Goal: Task Accomplishment & Management: Use online tool/utility

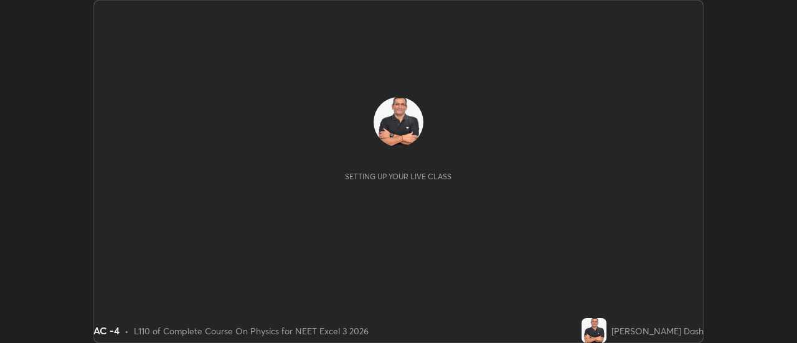
scroll to position [343, 797]
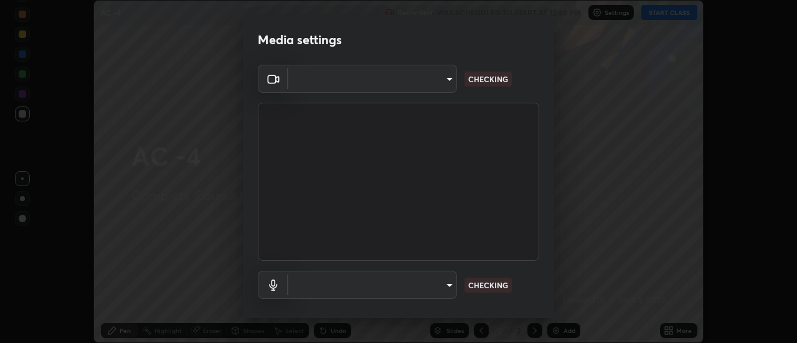
type input "cf8053163bb2f7d6ecf3d6bd7b4235d237b850a42bc303a0614f26eb784a67d0"
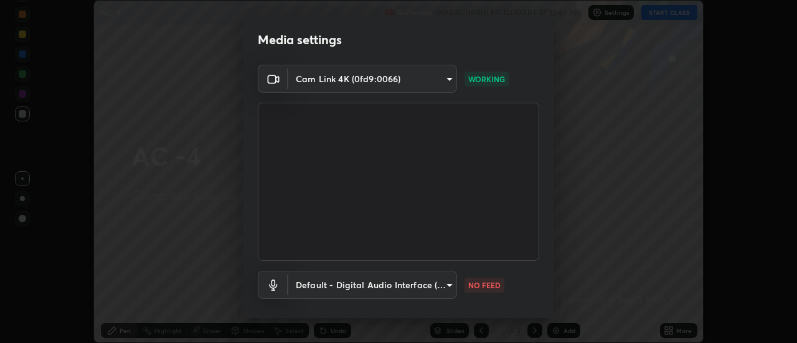
click at [448, 284] on body "Erase all AC -4 Recording WAS SCHEDULED TO START AT 12:40 PM Settings START CLA…" at bounding box center [398, 171] width 797 height 343
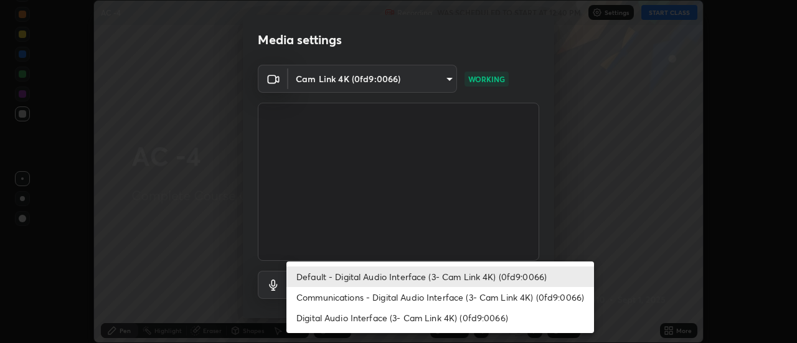
click at [452, 294] on li "Communications - Digital Audio Interface (3- Cam Link 4K) (0fd9:0066)" at bounding box center [440, 297] width 308 height 21
type input "communications"
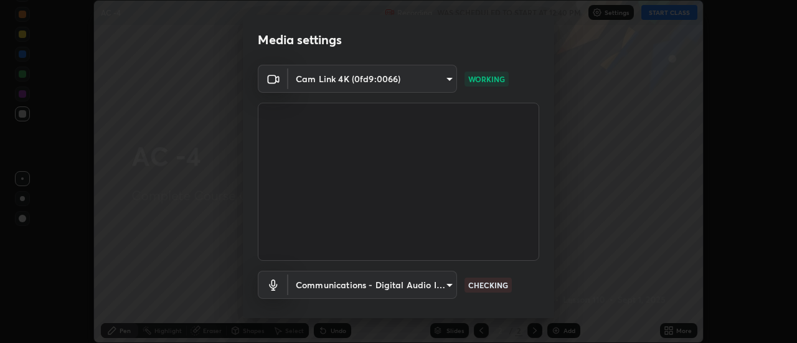
scroll to position [65, 0]
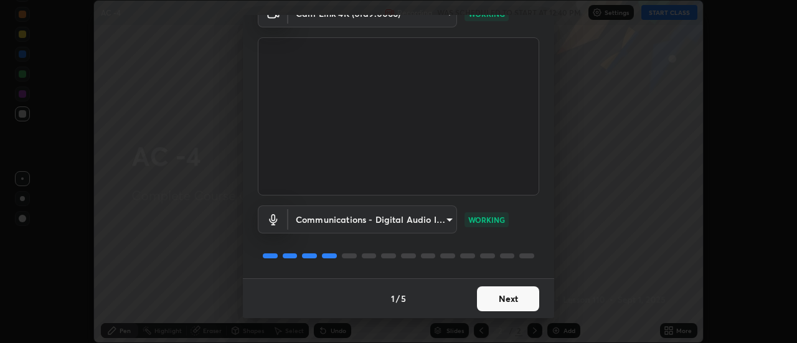
click at [513, 299] on button "Next" at bounding box center [508, 298] width 62 height 25
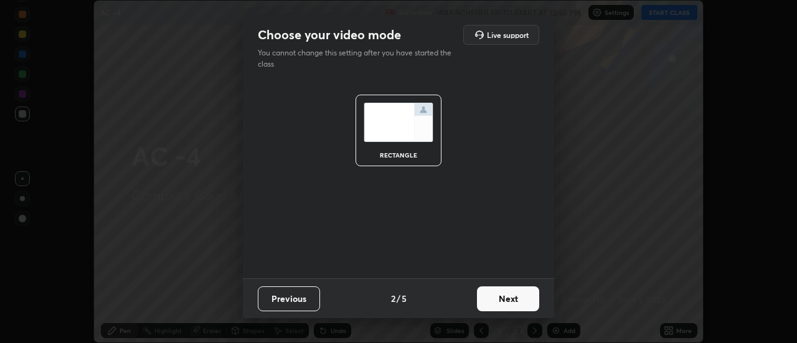
scroll to position [0, 0]
click at [514, 299] on button "Next" at bounding box center [508, 298] width 62 height 25
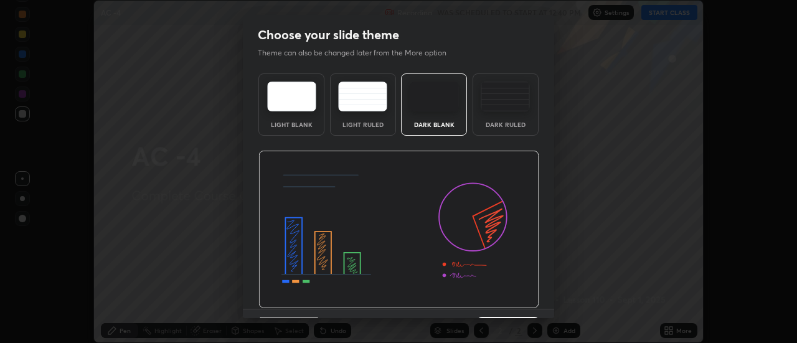
scroll to position [31, 0]
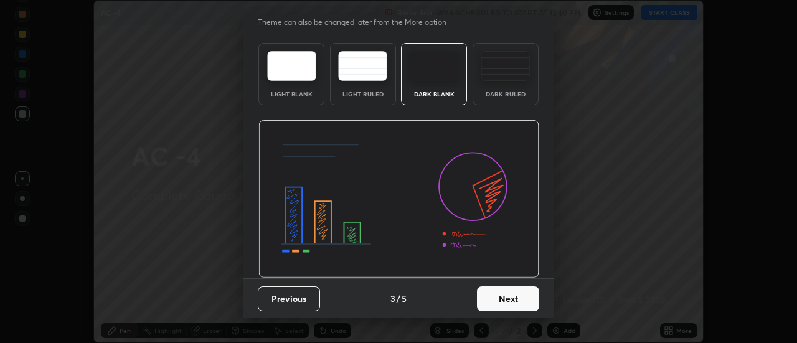
click at [519, 295] on button "Next" at bounding box center [508, 298] width 62 height 25
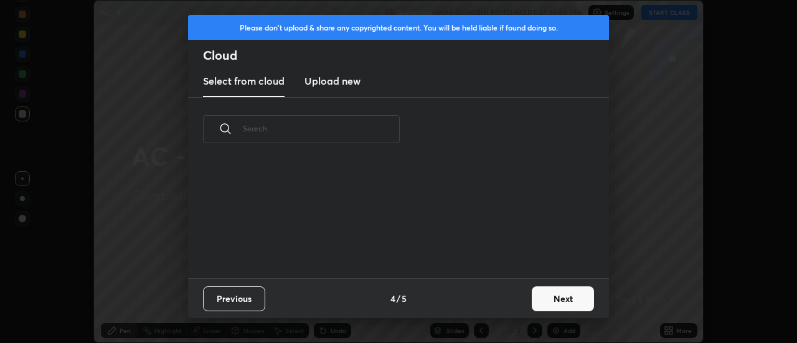
scroll to position [117, 400]
click at [554, 299] on button "Next" at bounding box center [563, 298] width 62 height 25
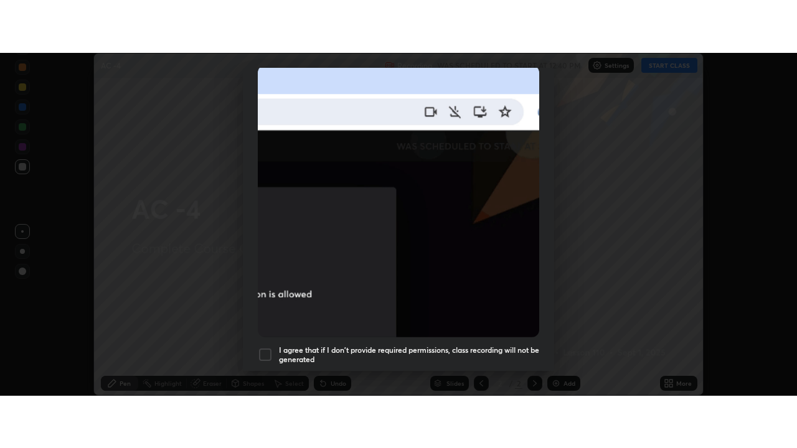
scroll to position [319, 0]
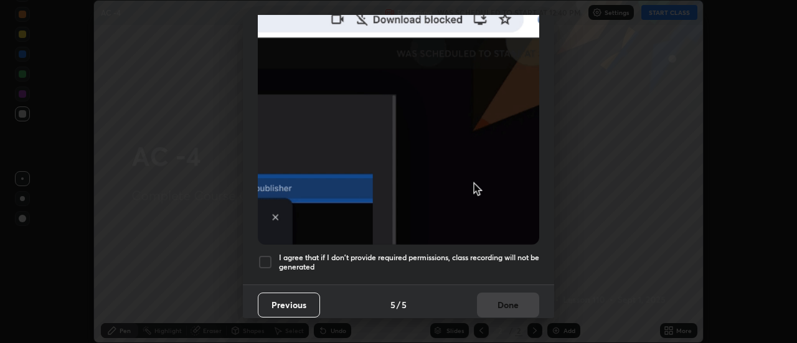
click at [272, 255] on div at bounding box center [265, 262] width 15 height 15
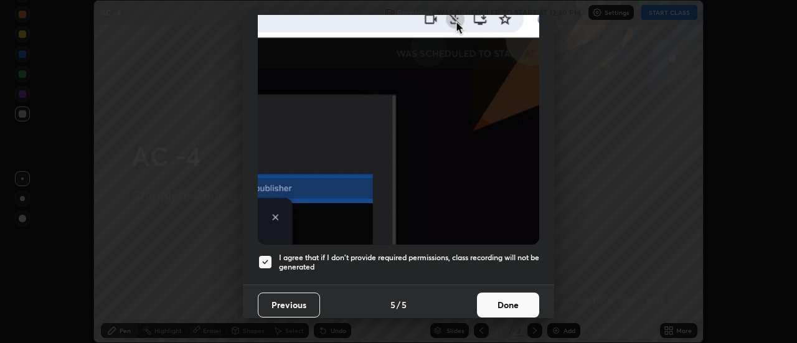
click at [507, 299] on button "Done" at bounding box center [508, 305] width 62 height 25
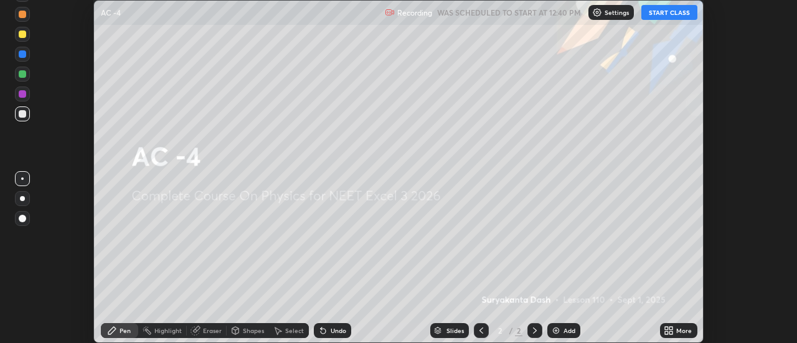
click at [559, 326] on img at bounding box center [556, 331] width 10 height 10
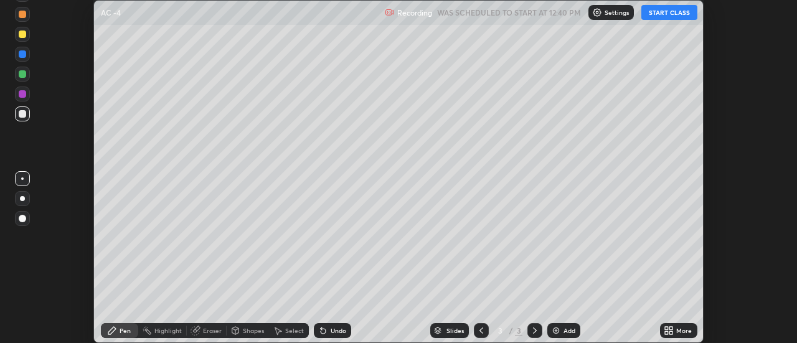
click at [673, 329] on icon at bounding box center [671, 328] width 3 height 3
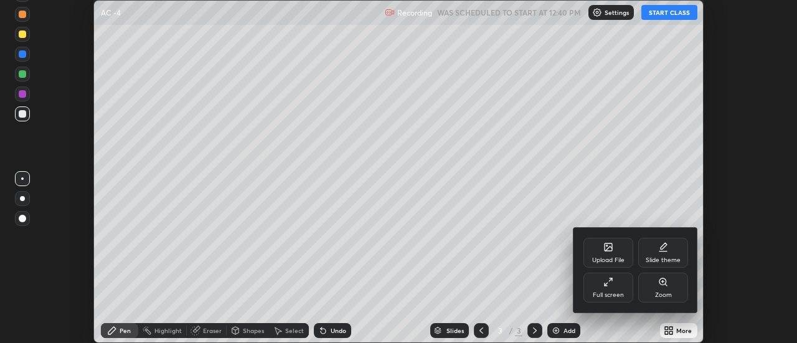
click at [617, 292] on div "Full screen" at bounding box center [608, 295] width 31 height 6
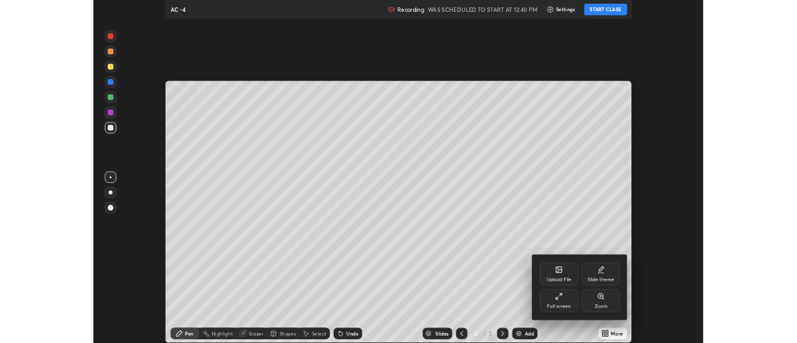
scroll to position [448, 797]
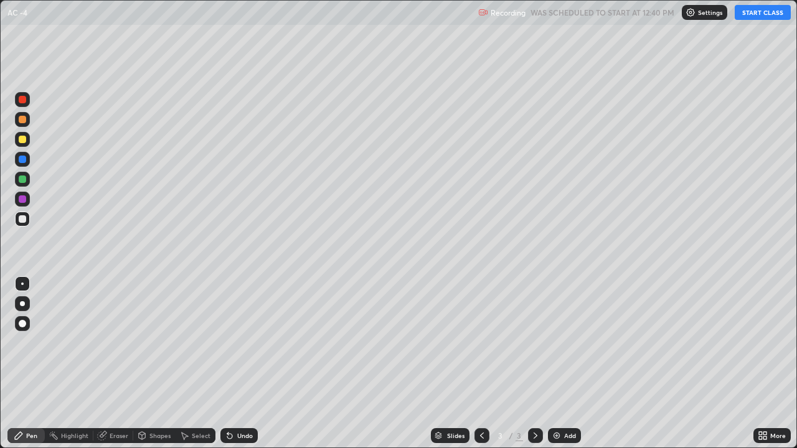
click at [756, 16] on button "START CLASS" at bounding box center [763, 12] width 56 height 15
click at [28, 116] on div at bounding box center [22, 119] width 15 height 15
click at [534, 343] on icon at bounding box center [536, 436] width 10 height 10
click at [556, 343] on img at bounding box center [557, 436] width 10 height 10
click at [238, 343] on div "Undo" at bounding box center [238, 435] width 37 height 15
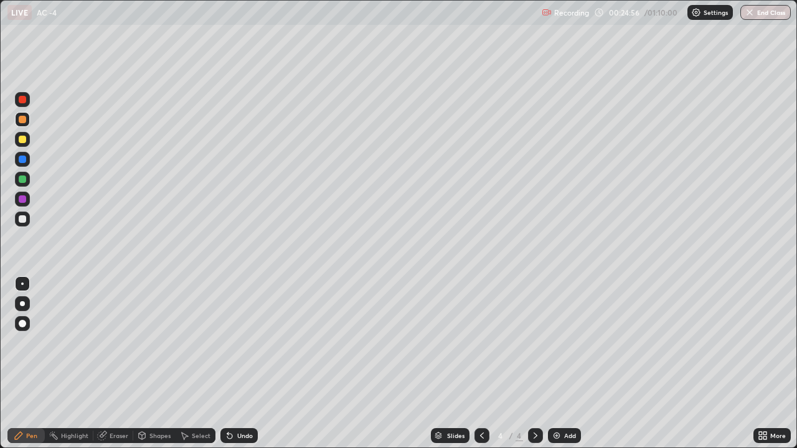
click at [242, 343] on div "Undo" at bounding box center [245, 436] width 16 height 6
click at [243, 343] on div "Undo" at bounding box center [245, 436] width 16 height 6
click at [244, 343] on div "Undo" at bounding box center [238, 435] width 37 height 15
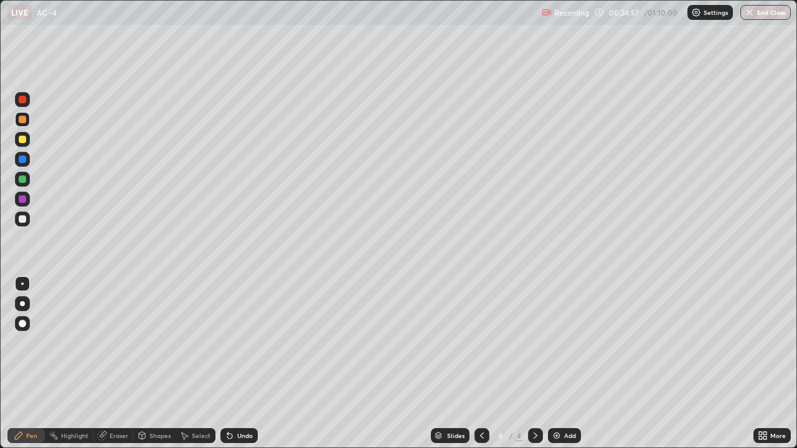
click at [242, 343] on div "Undo" at bounding box center [245, 436] width 16 height 6
click at [244, 343] on div "Undo" at bounding box center [238, 435] width 37 height 15
click at [242, 343] on div "Undo" at bounding box center [238, 435] width 37 height 15
click at [243, 343] on div "Undo" at bounding box center [238, 435] width 37 height 15
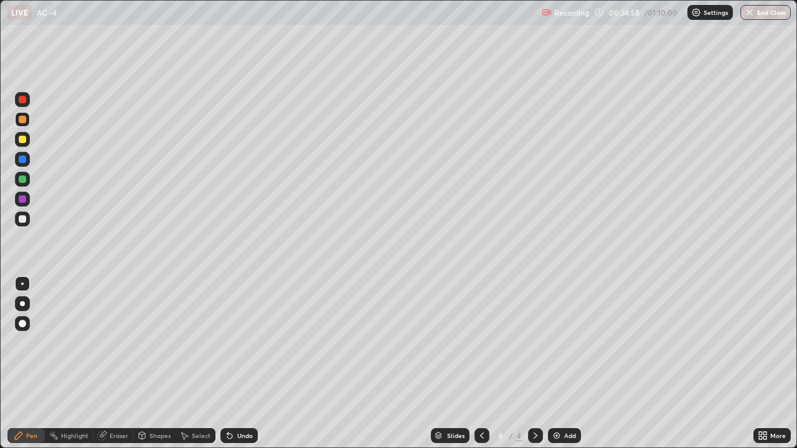
click at [244, 343] on div "Undo" at bounding box center [238, 435] width 37 height 15
click at [248, 343] on div "Undo" at bounding box center [238, 435] width 37 height 15
click at [245, 343] on div "Undo" at bounding box center [245, 436] width 16 height 6
click at [244, 343] on div "Undo" at bounding box center [245, 436] width 16 height 6
click at [243, 343] on div "Undo" at bounding box center [245, 436] width 16 height 6
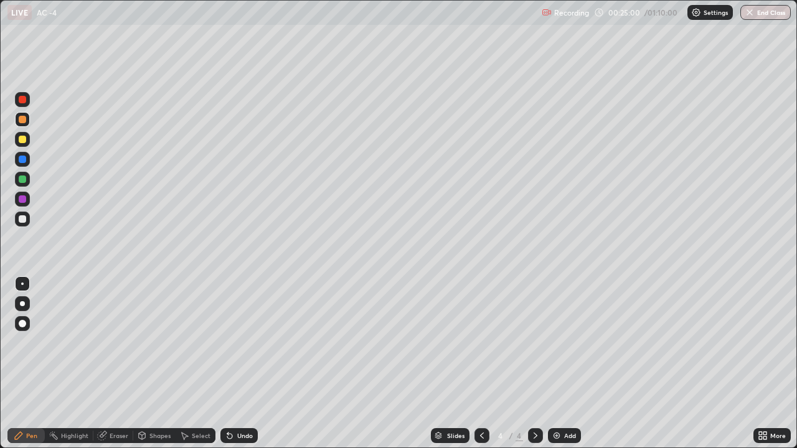
click at [245, 343] on div "Undo" at bounding box center [245, 436] width 16 height 6
click at [248, 343] on div "Undo" at bounding box center [238, 435] width 37 height 15
click at [246, 343] on div "Undo" at bounding box center [238, 435] width 37 height 15
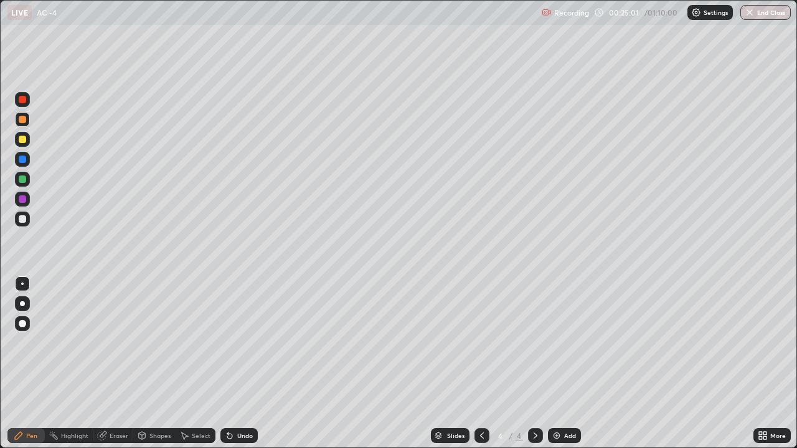
click at [245, 343] on div "Undo" at bounding box center [238, 435] width 37 height 15
click at [248, 343] on div "Undo" at bounding box center [238, 435] width 37 height 15
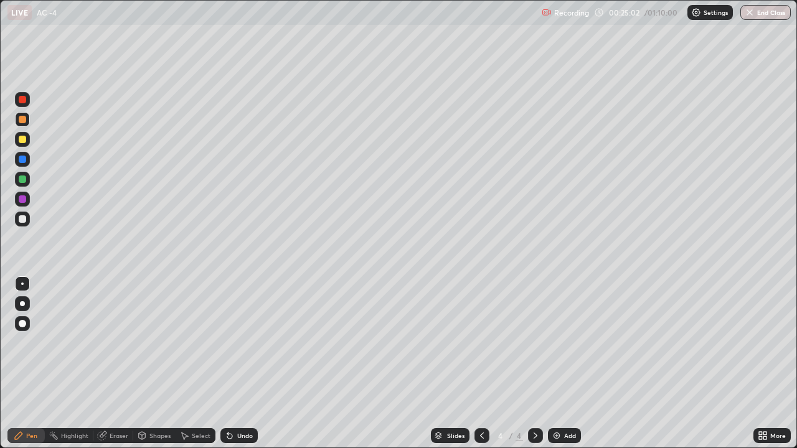
click at [248, 343] on div "Undo" at bounding box center [238, 435] width 37 height 15
click at [247, 343] on div "Undo" at bounding box center [238, 435] width 37 height 15
click at [247, 343] on div "Undo" at bounding box center [245, 436] width 16 height 6
click at [246, 343] on div "Undo" at bounding box center [245, 436] width 16 height 6
click at [240, 343] on div "Undo" at bounding box center [245, 436] width 16 height 6
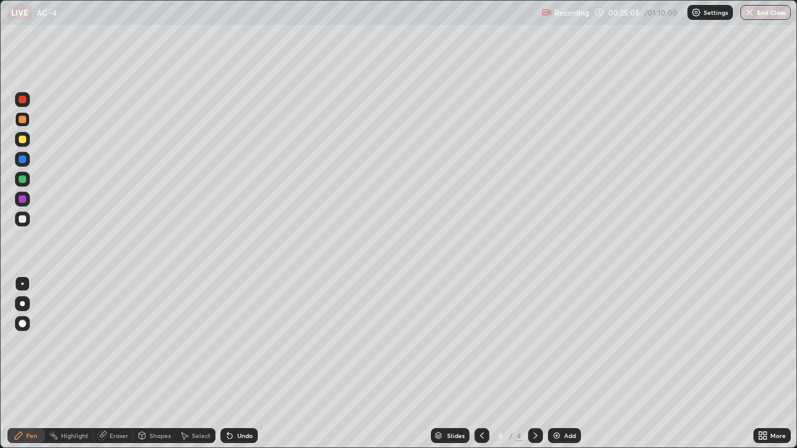
click at [250, 343] on div "Undo" at bounding box center [238, 435] width 37 height 15
click at [561, 343] on div "Add" at bounding box center [564, 435] width 33 height 15
click at [24, 140] on div at bounding box center [22, 139] width 7 height 7
click at [232, 343] on icon at bounding box center [230, 436] width 10 height 10
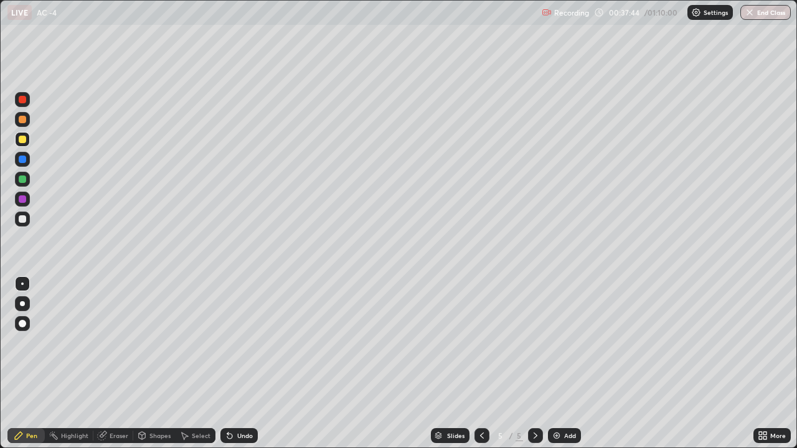
click at [25, 181] on div at bounding box center [22, 179] width 7 height 7
click at [256, 343] on div "Undo" at bounding box center [236, 435] width 42 height 25
click at [352, 343] on div "Slides 5 / 5 Add" at bounding box center [506, 435] width 496 height 25
click at [379, 343] on div "Slides 5 / 5 Add" at bounding box center [506, 435] width 496 height 25
click at [25, 143] on div at bounding box center [22, 139] width 15 height 15
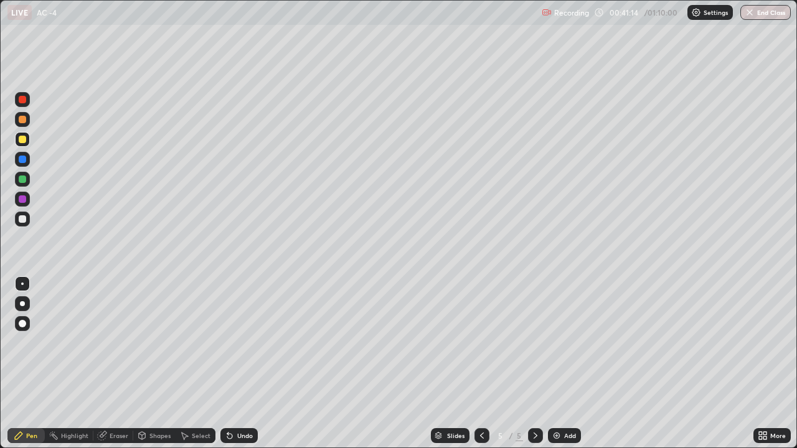
click at [17, 175] on div at bounding box center [22, 179] width 15 height 15
click at [24, 136] on div at bounding box center [22, 139] width 7 height 7
click at [25, 180] on div at bounding box center [22, 179] width 7 height 7
click at [26, 136] on div at bounding box center [22, 139] width 15 height 15
click at [23, 179] on div at bounding box center [22, 179] width 7 height 7
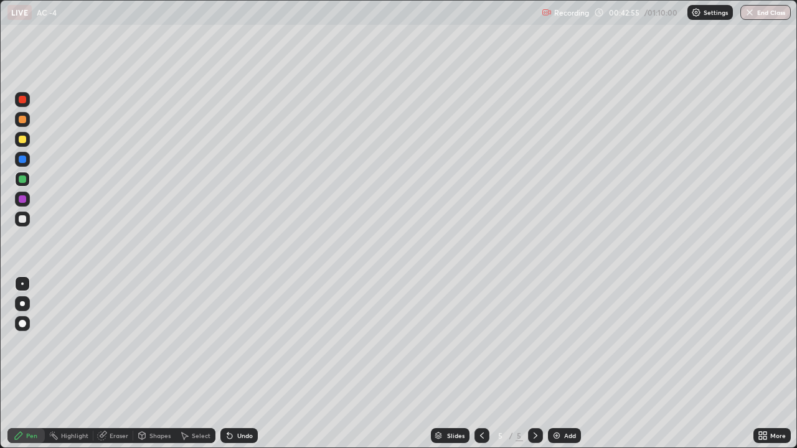
click at [20, 139] on div at bounding box center [22, 139] width 7 height 7
click at [245, 343] on div "Undo" at bounding box center [245, 436] width 16 height 6
click at [249, 343] on div "Undo" at bounding box center [245, 436] width 16 height 6
click at [23, 179] on div at bounding box center [22, 179] width 7 height 7
click at [249, 343] on div "Undo" at bounding box center [245, 436] width 16 height 6
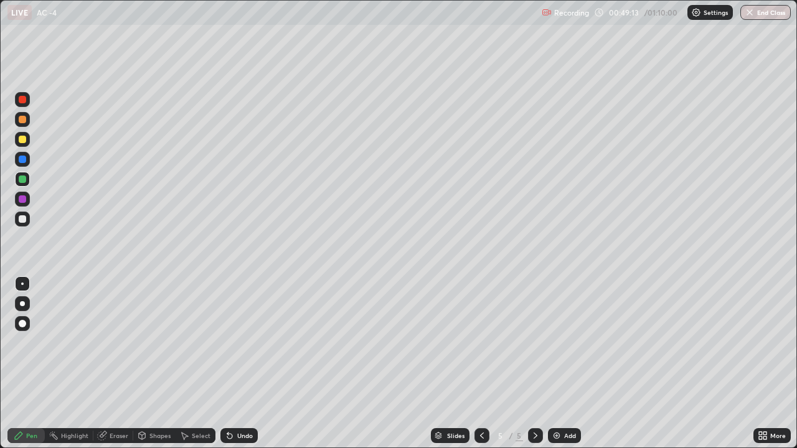
click at [764, 343] on div "More" at bounding box center [772, 435] width 37 height 25
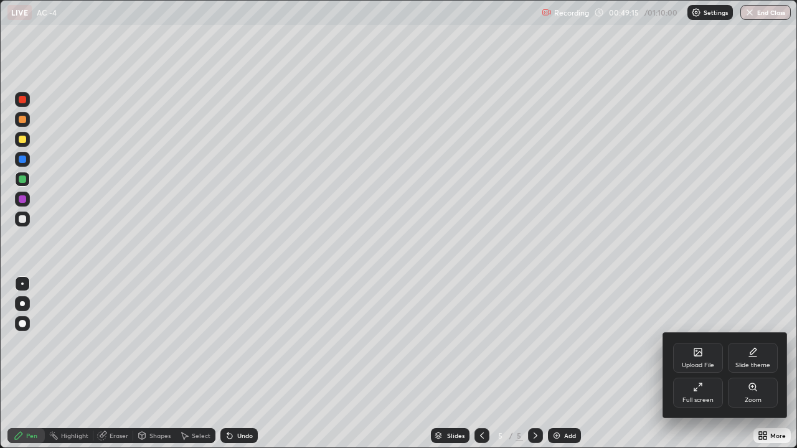
click at [612, 343] on div at bounding box center [398, 224] width 797 height 448
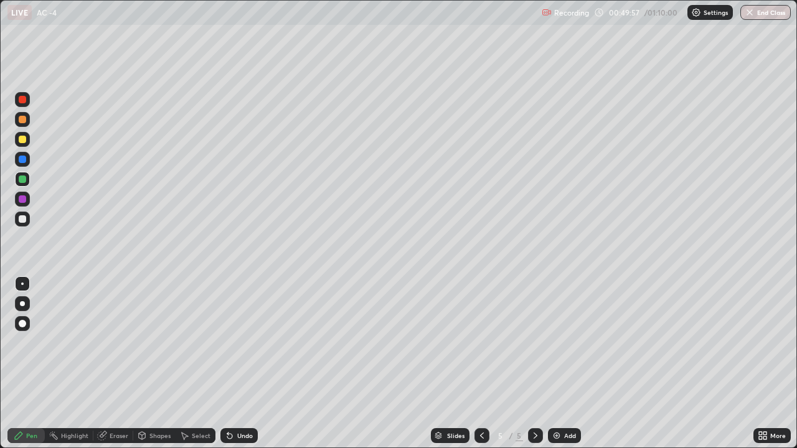
click at [555, 343] on img at bounding box center [557, 436] width 10 height 10
click at [247, 343] on div "Undo" at bounding box center [245, 436] width 16 height 6
click at [479, 343] on icon at bounding box center [482, 436] width 10 height 10
click at [536, 343] on icon at bounding box center [536, 436] width 10 height 10
click at [480, 343] on icon at bounding box center [482, 436] width 4 height 6
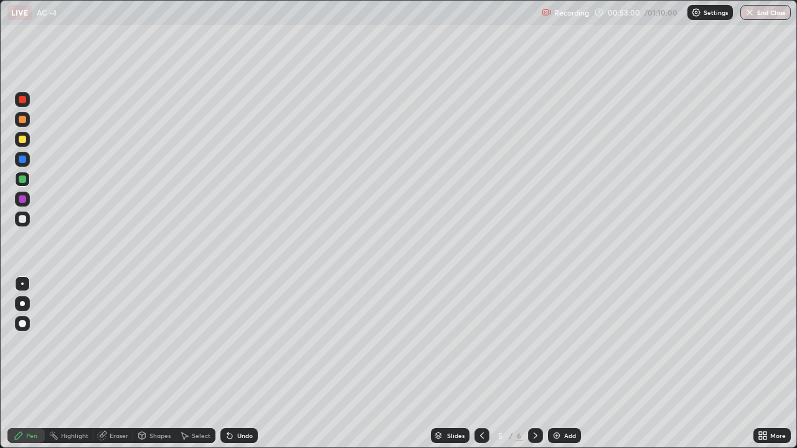
click at [534, 343] on icon at bounding box center [536, 436] width 10 height 10
click at [27, 140] on div at bounding box center [22, 139] width 15 height 15
click at [25, 177] on div at bounding box center [22, 179] width 7 height 7
click at [244, 343] on div "Undo" at bounding box center [245, 436] width 16 height 6
click at [22, 140] on div at bounding box center [22, 139] width 7 height 7
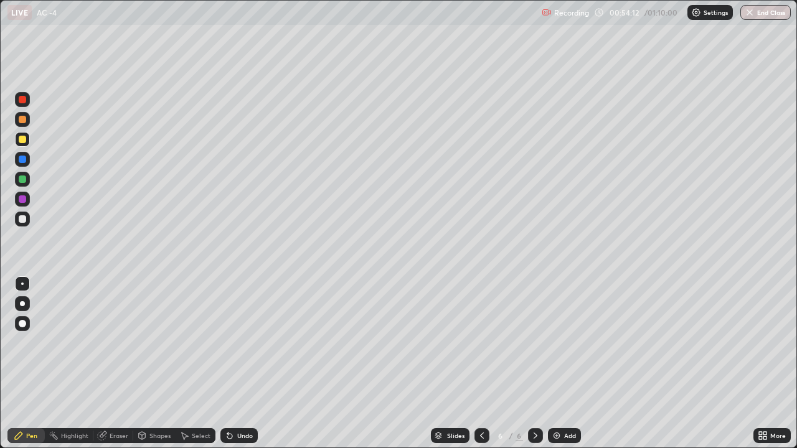
click at [29, 182] on div at bounding box center [22, 179] width 15 height 15
click at [479, 343] on icon at bounding box center [482, 436] width 10 height 10
click at [534, 343] on icon at bounding box center [536, 436] width 10 height 10
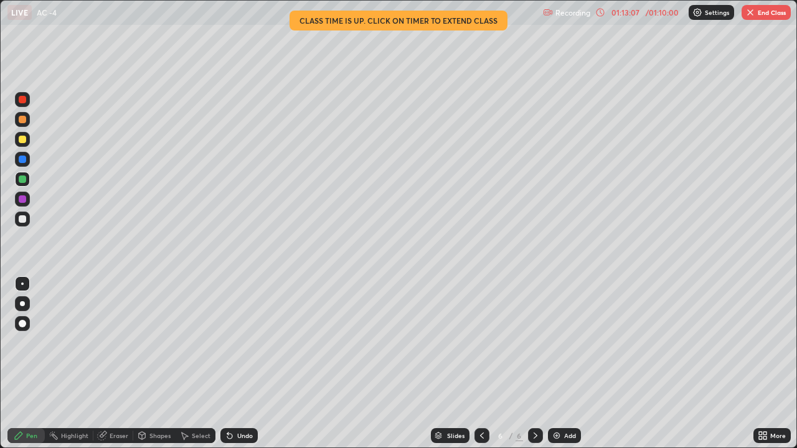
click at [757, 10] on button "End Class" at bounding box center [766, 12] width 49 height 15
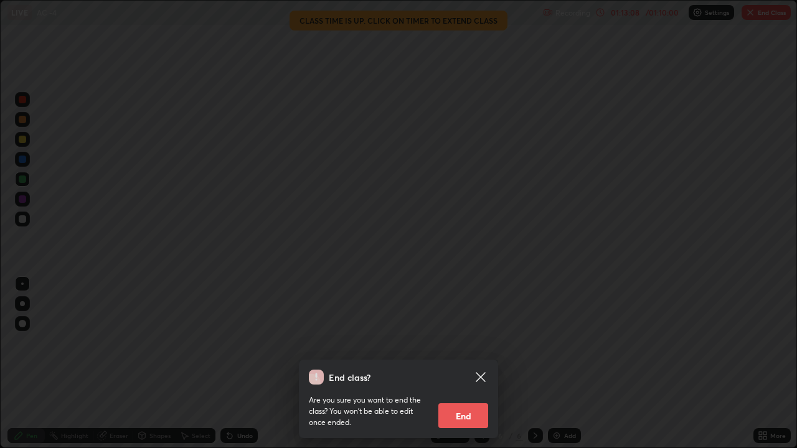
click at [465, 343] on button "End" at bounding box center [463, 416] width 50 height 25
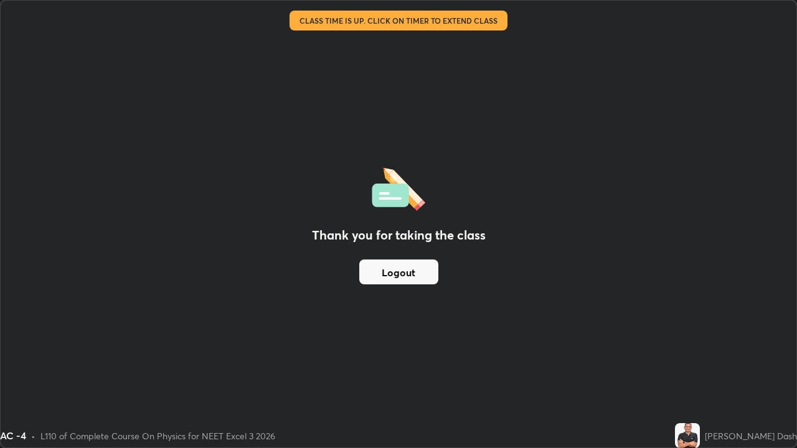
click at [690, 282] on div "Thank you for taking the class Logout" at bounding box center [399, 224] width 796 height 447
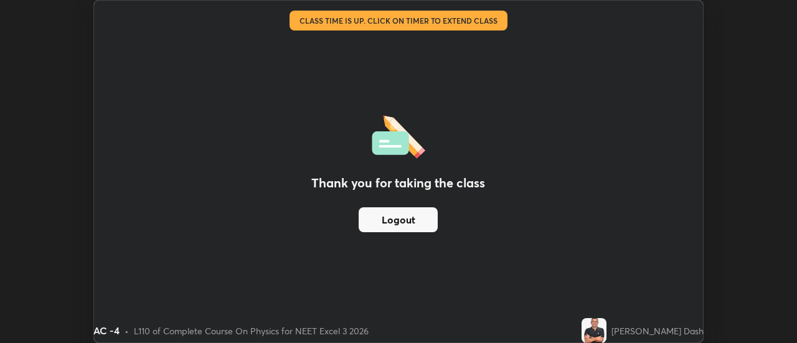
scroll to position [61936, 61482]
